Goal: Task Accomplishment & Management: Complete application form

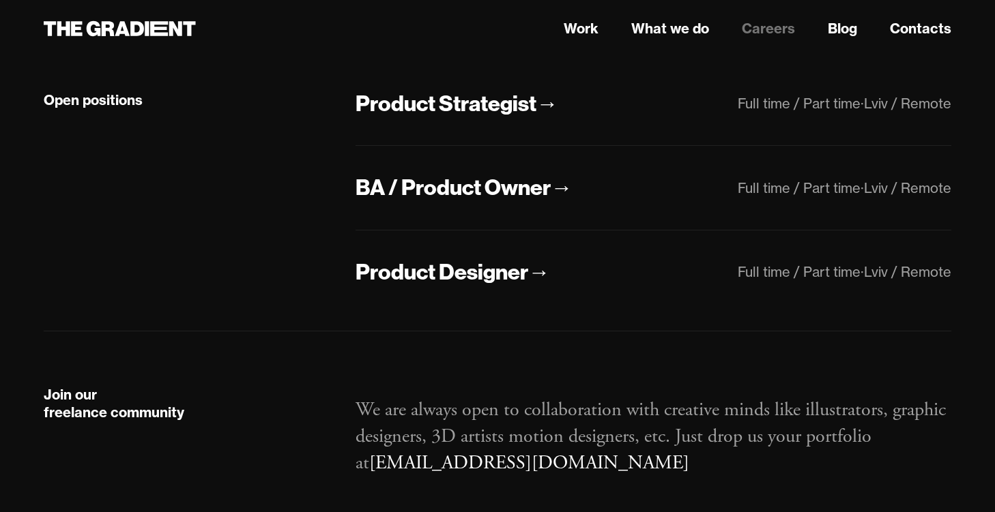
scroll to position [350, 0]
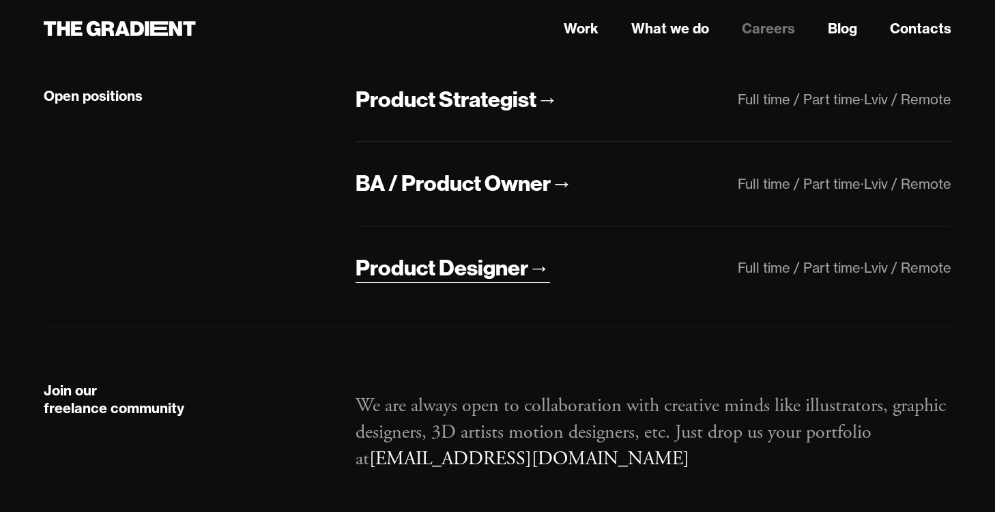
click at [518, 268] on div "Product Designer" at bounding box center [442, 268] width 173 height 29
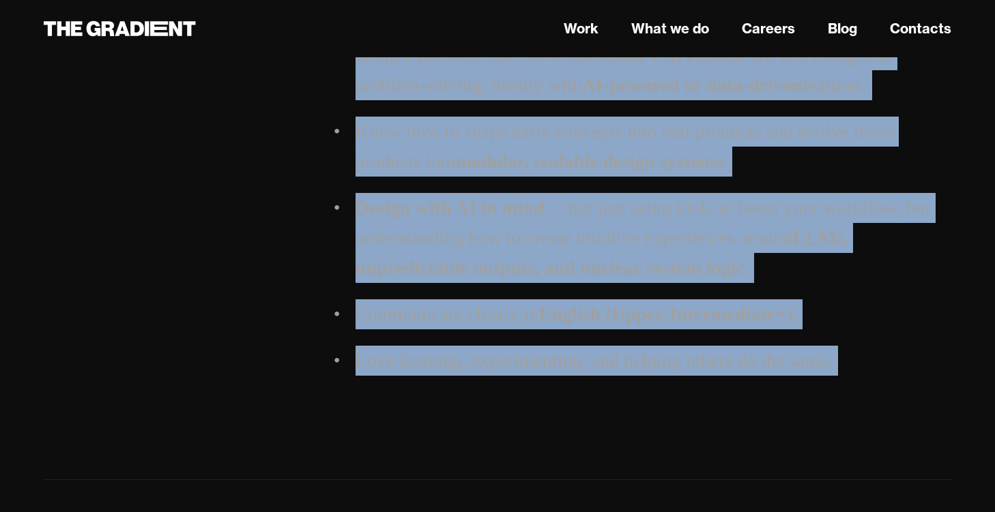
scroll to position [1850, 0]
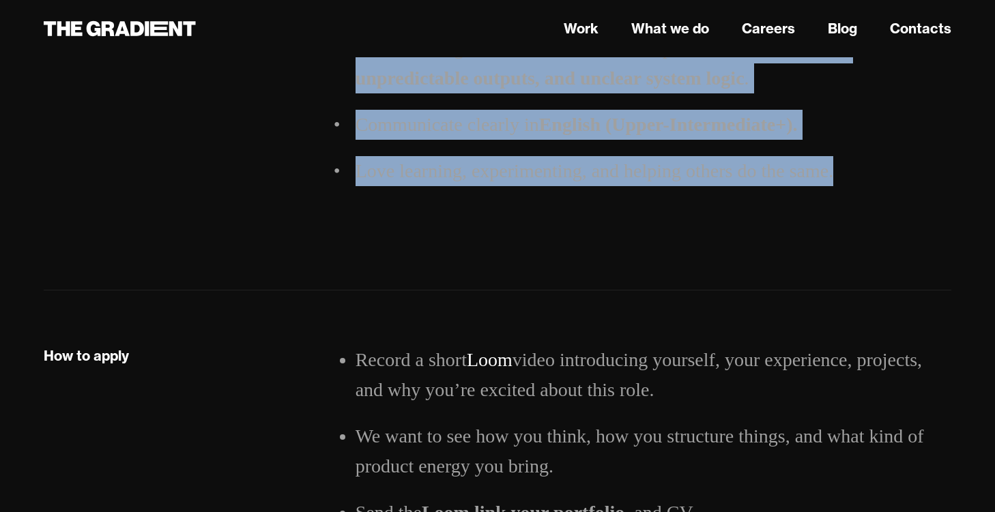
drag, startPoint x: 364, startPoint y: 87, endPoint x: 874, endPoint y: 179, distance: 518.7
copy div "Product Designer Hi, we are The Gradient — a human-first design agency for the …"
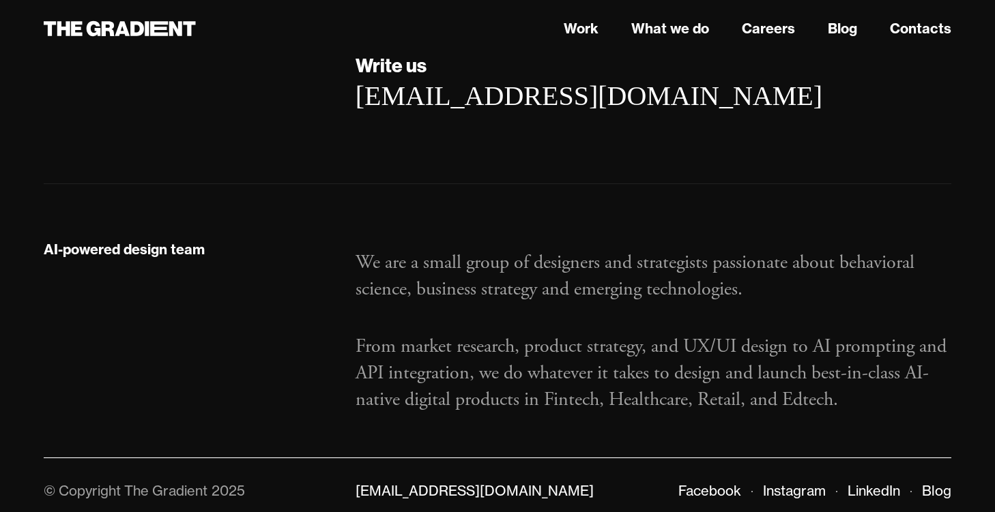
scroll to position [2369, 0]
